Goal: Navigation & Orientation: Find specific page/section

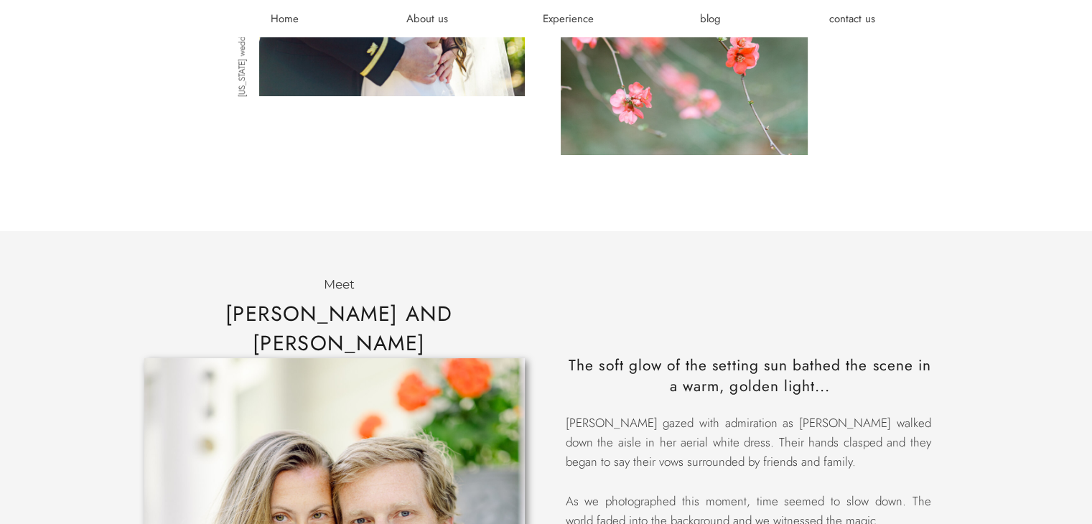
scroll to position [1357, 0]
click at [583, 13] on h3 "Experience" at bounding box center [568, 18] width 86 height 14
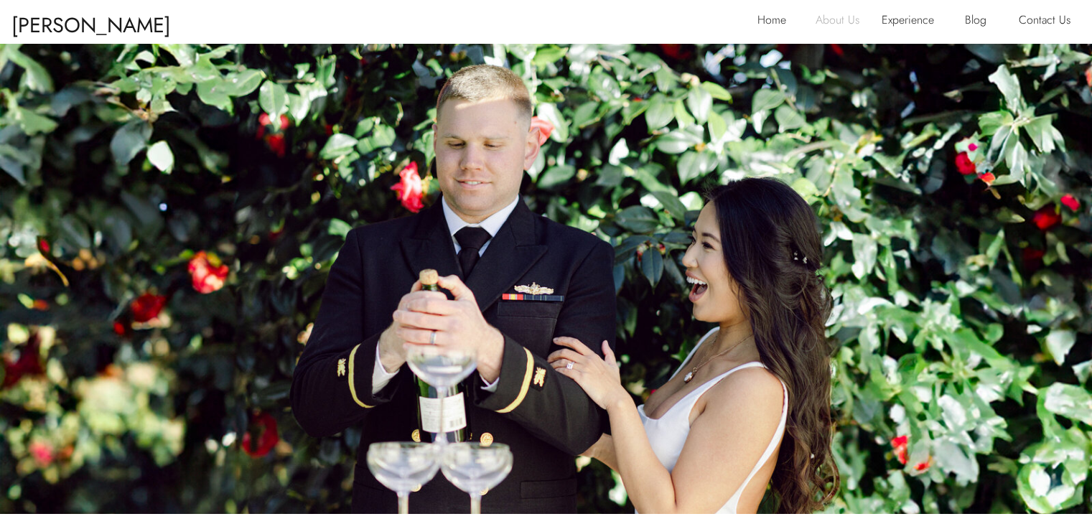
click at [858, 12] on p "About Us" at bounding box center [843, 21] width 56 height 23
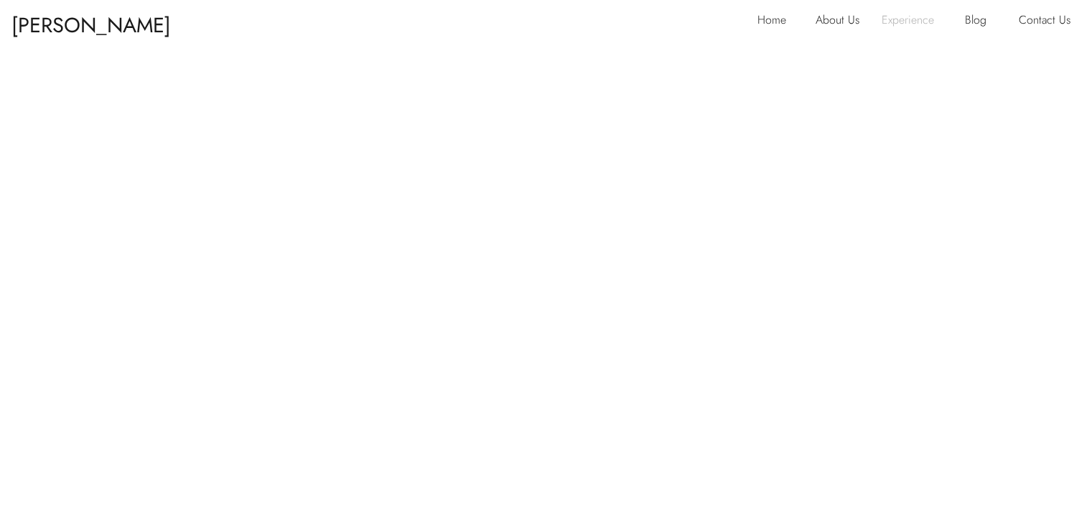
click at [884, 15] on p "Experience" at bounding box center [913, 21] width 64 height 23
